Goal: Task Accomplishment & Management: Manage account settings

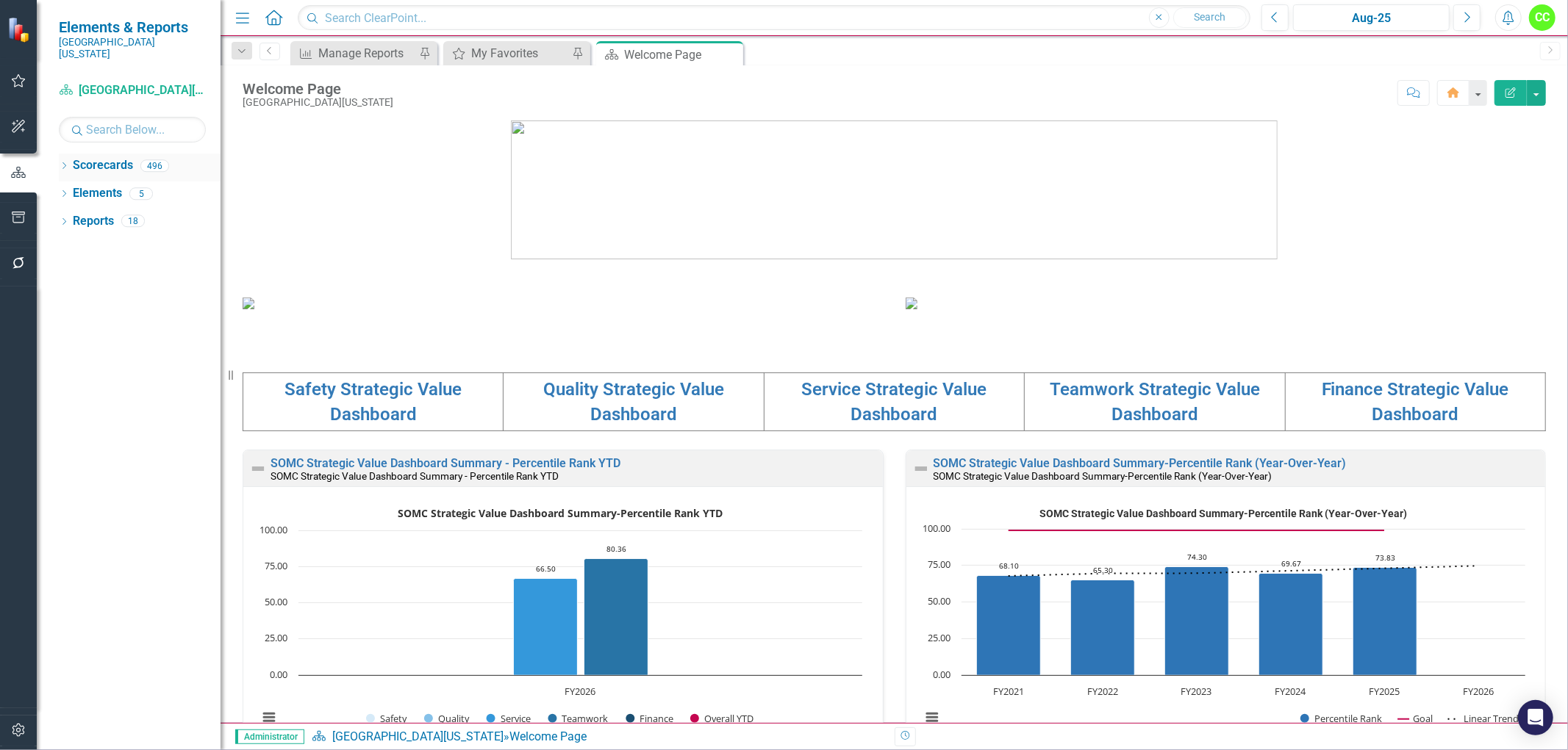
click at [64, 162] on icon at bounding box center [64, 165] width 4 height 7
click at [71, 189] on icon "Dropdown" at bounding box center [71, 193] width 11 height 9
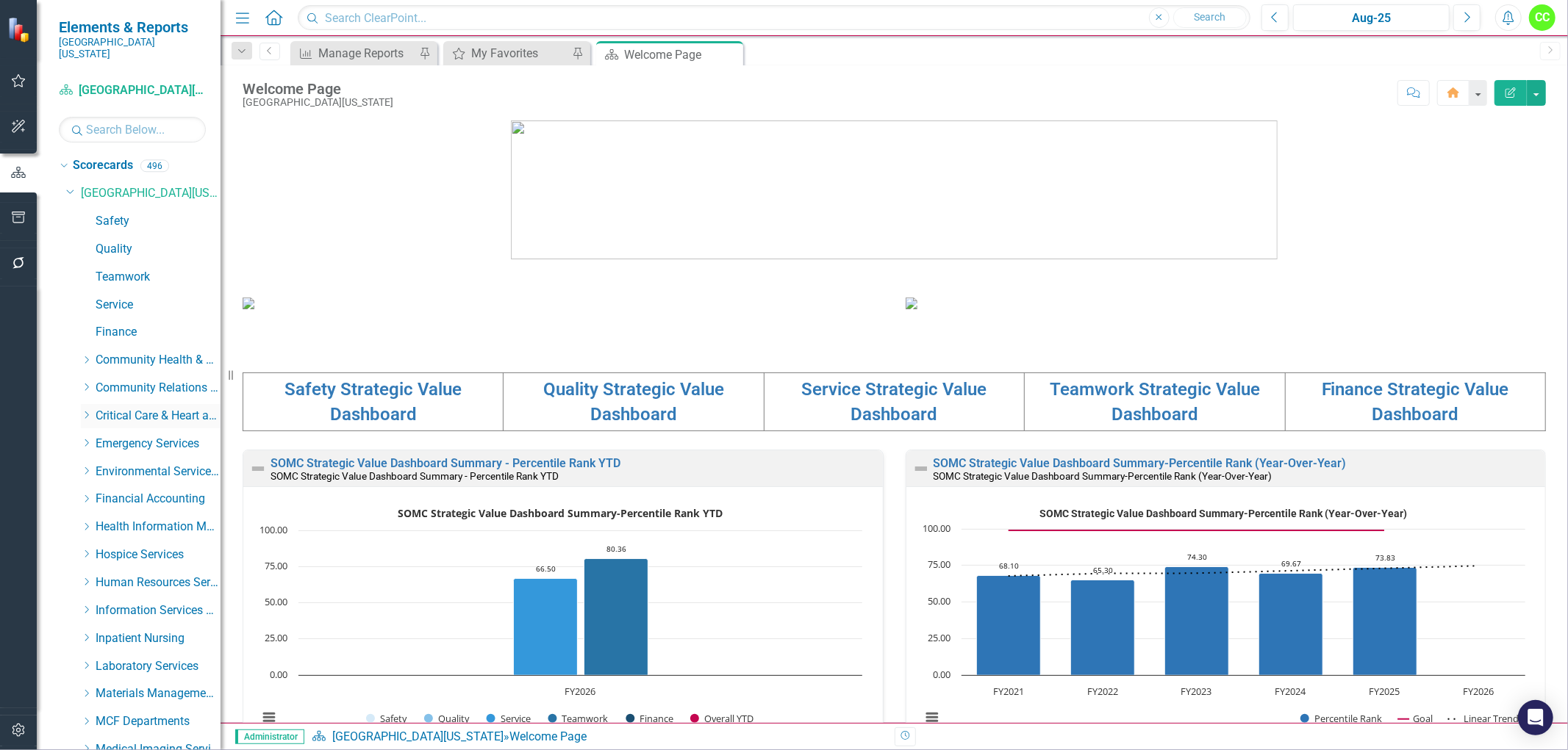
click at [88, 412] on icon at bounding box center [87, 416] width 4 height 7
click at [131, 549] on link "[MEDICAL_DATA]" at bounding box center [165, 555] width 110 height 17
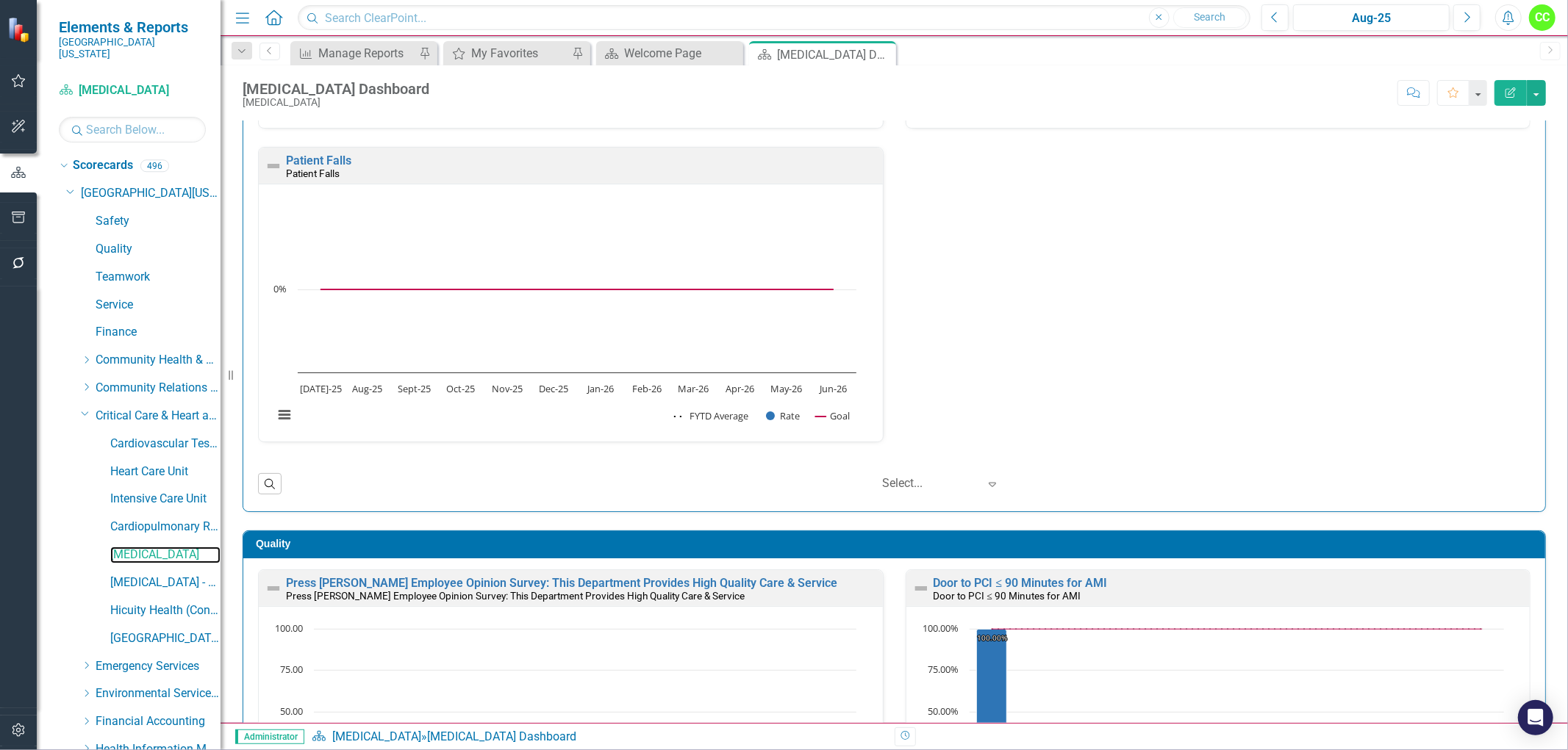
scroll to position [245, 0]
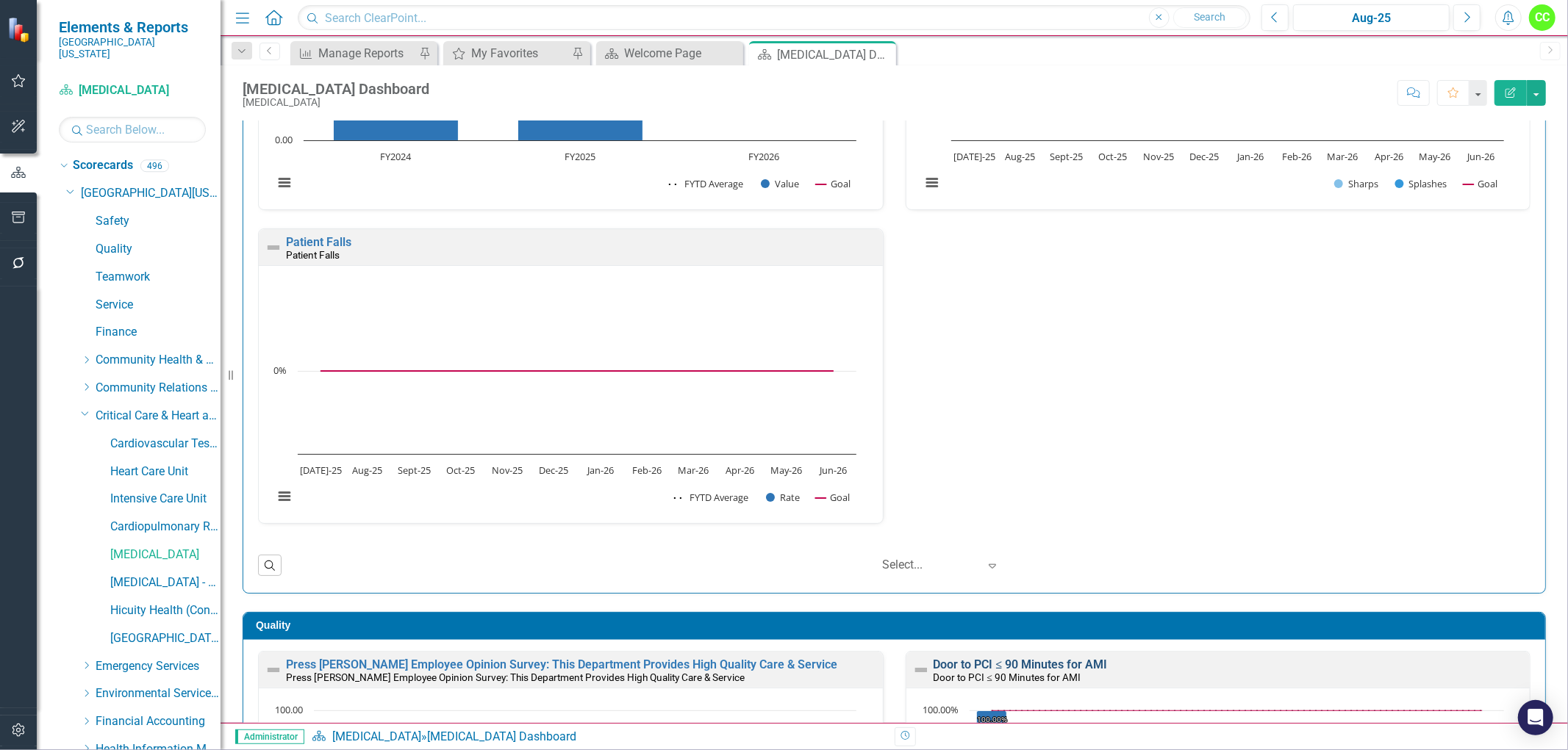
click at [1016, 662] on link "Door to PCI ≤ 90 Minutes for AMI" at bounding box center [1020, 665] width 174 height 14
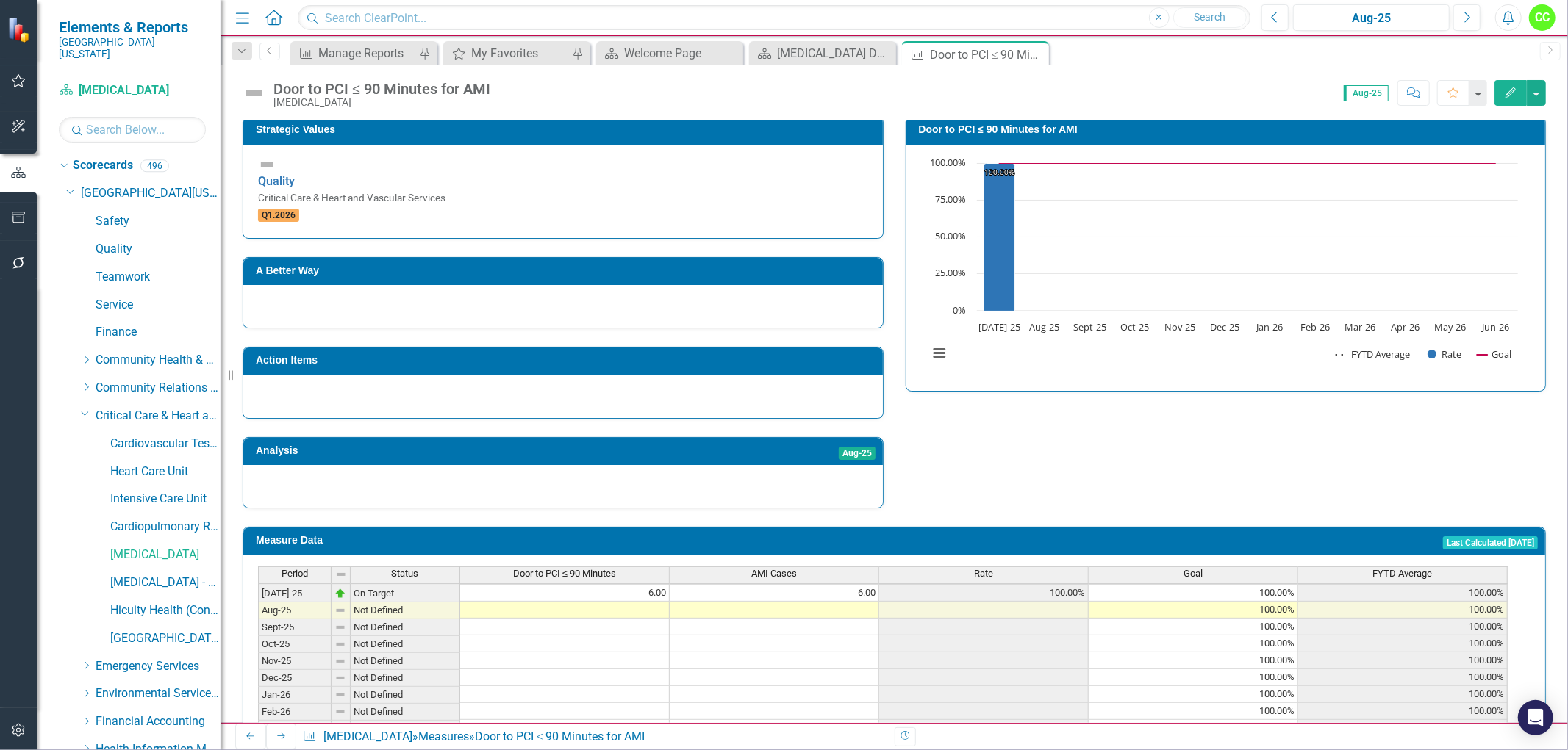
scroll to position [610, 0]
click at [652, 602] on td at bounding box center [565, 610] width 210 height 17
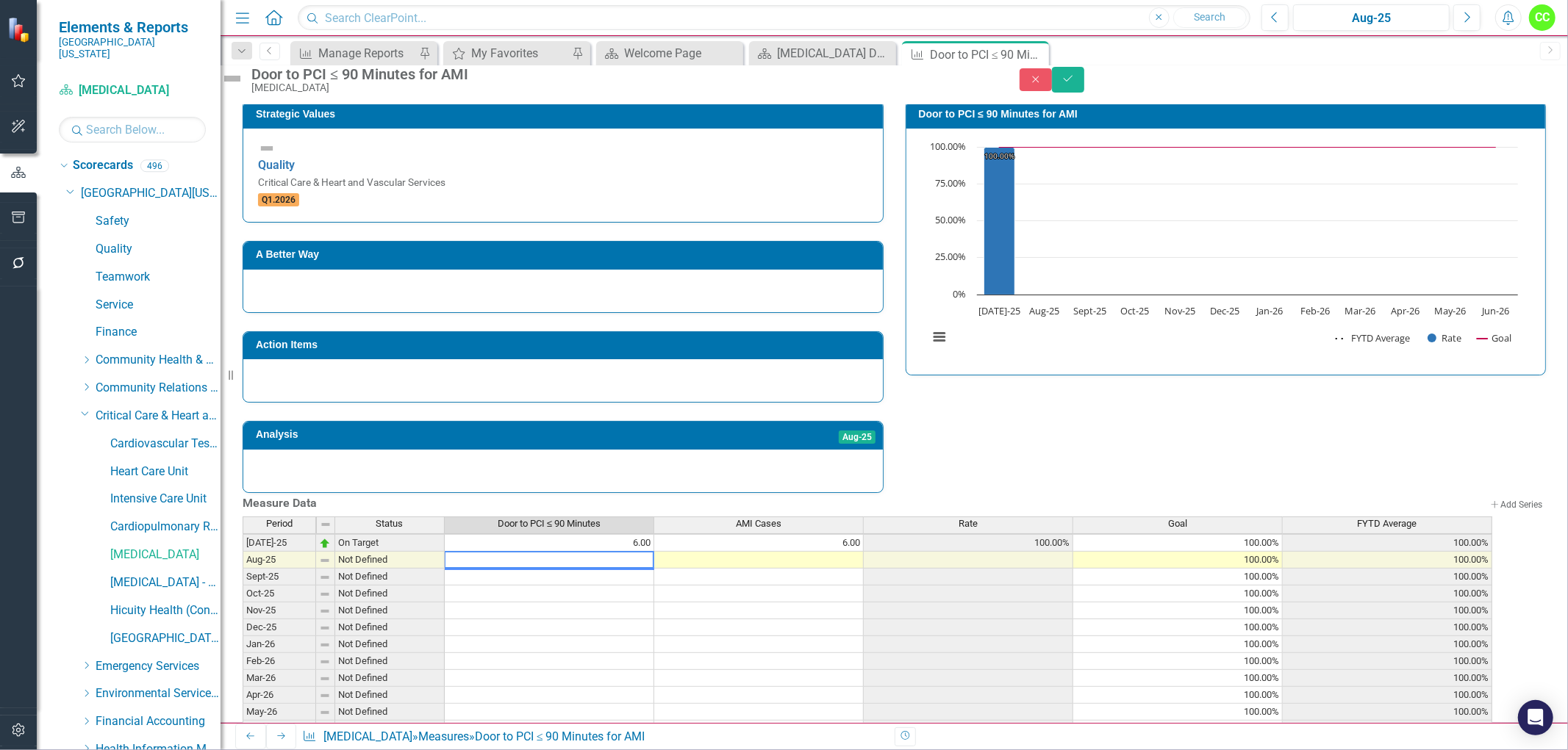
scroll to position [610, 0]
type textarea "1"
click at [742, 569] on td at bounding box center [759, 560] width 210 height 17
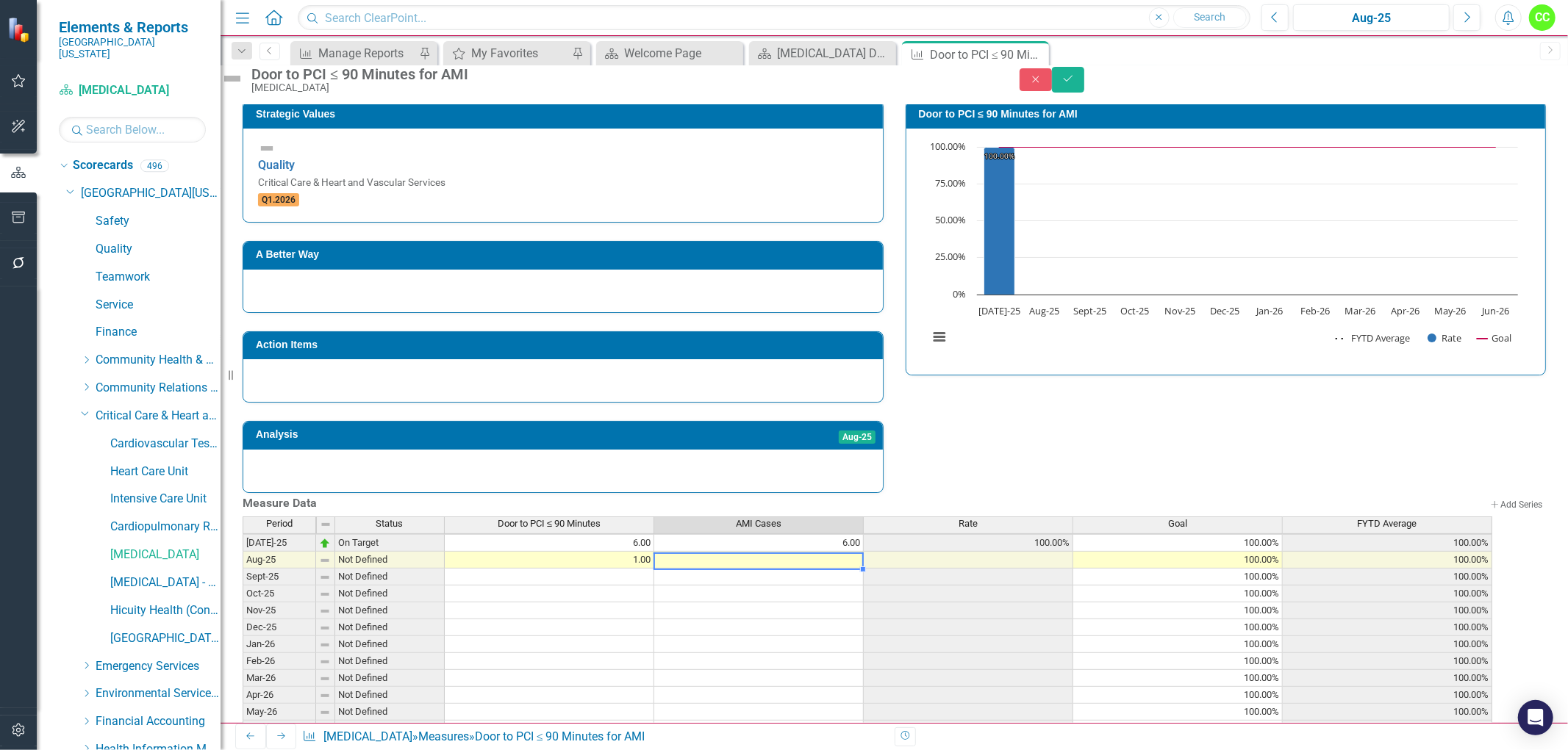
click at [742, 569] on td at bounding box center [759, 560] width 210 height 17
click at [742, 569] on textarea "1" at bounding box center [758, 560] width 210 height 18
type textarea "1"
click at [1084, 77] on button "Save" at bounding box center [1068, 80] width 32 height 26
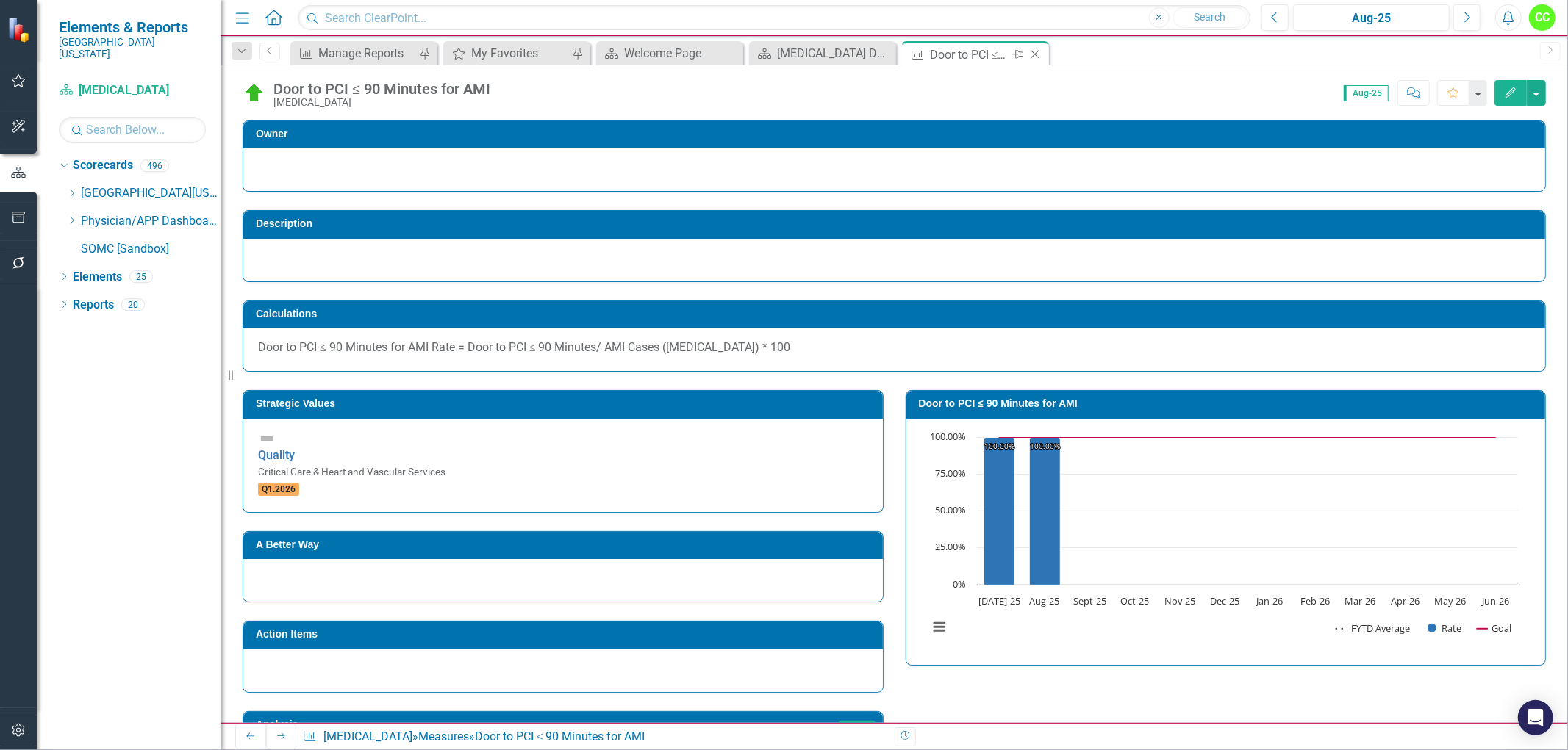
click at [1033, 54] on icon "Close" at bounding box center [1035, 54] width 15 height 12
